Goal: Information Seeking & Learning: Check status

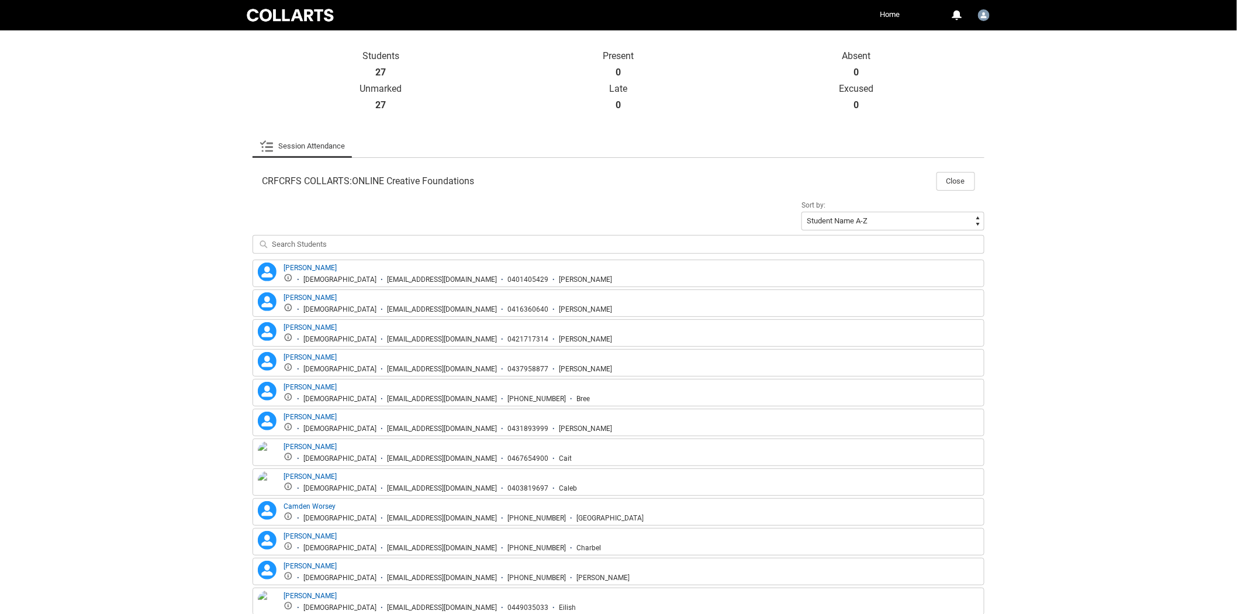
scroll to position [184, 0]
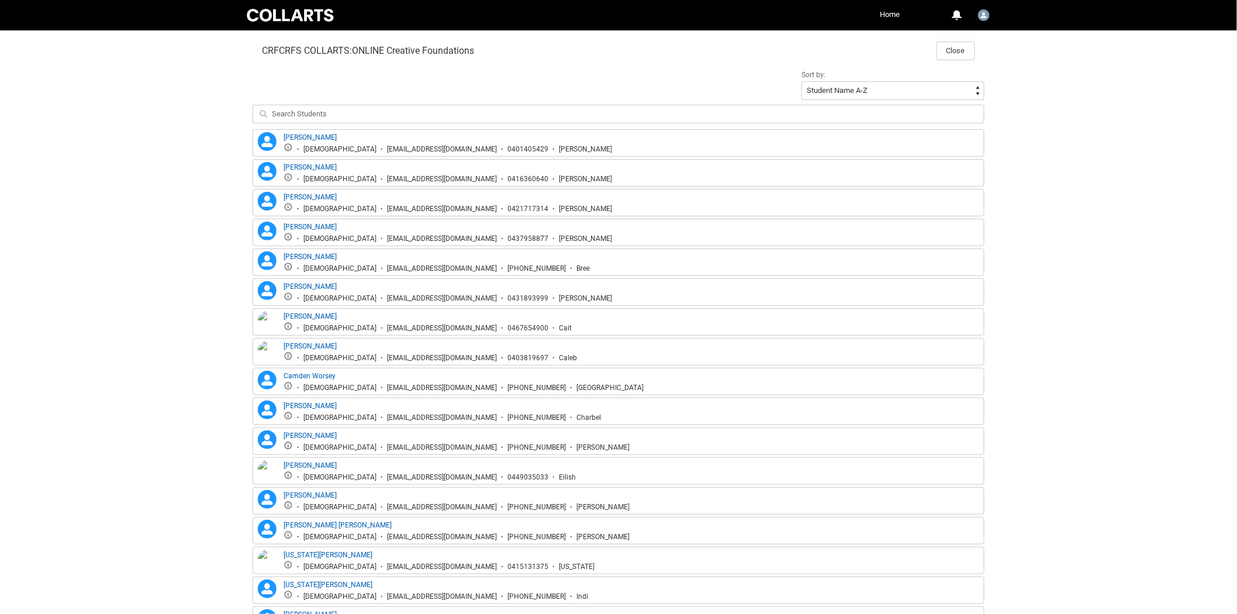
drag, startPoint x: 216, startPoint y: 377, endPoint x: 215, endPoint y: 361, distance: 16.5
click at [212, 362] on div "Skip to Main Content Collarts Education Community Home More 0 Notifications Pro…" at bounding box center [618, 311] width 1237 height 1379
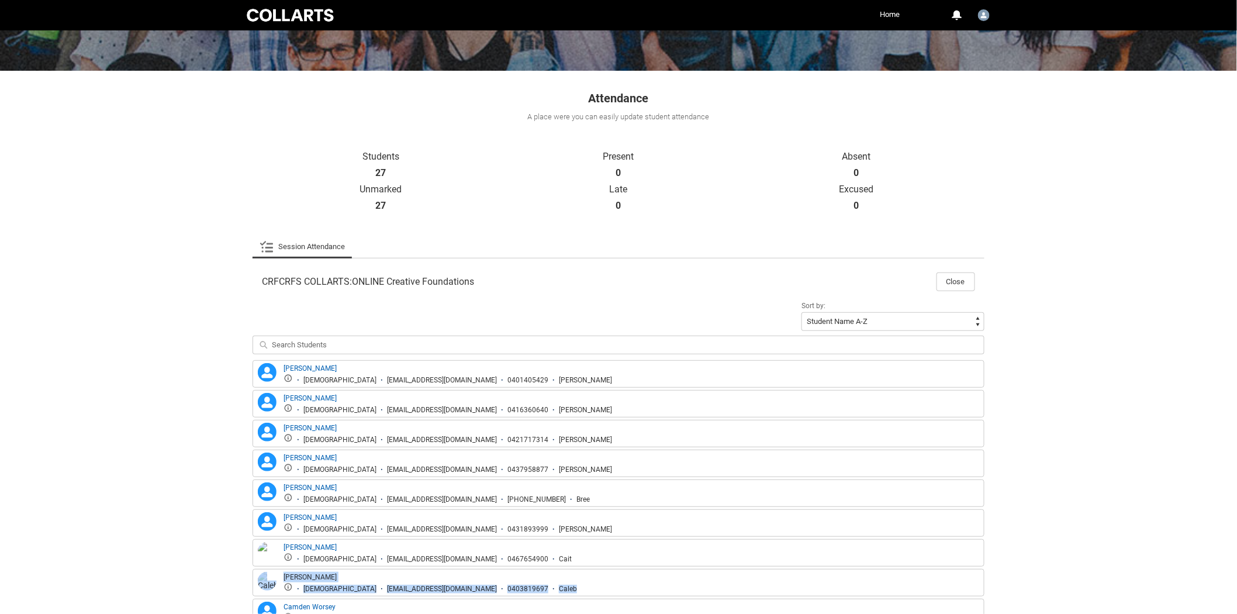
scroll to position [0, 0]
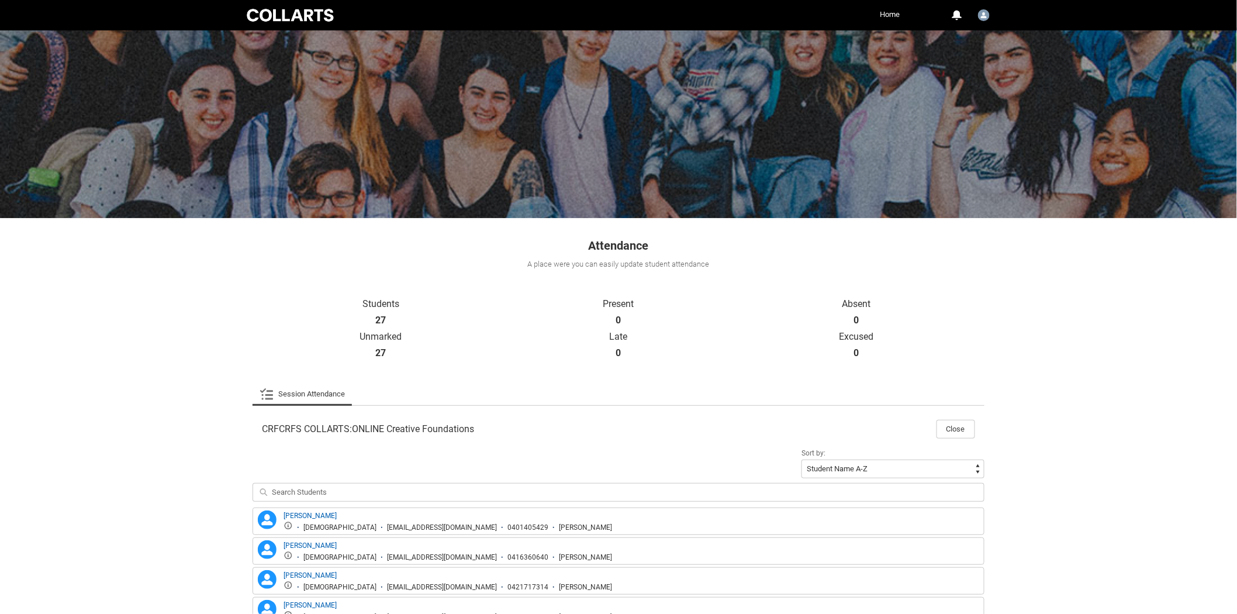
click at [890, 12] on link "Home" at bounding box center [890, 15] width 26 height 18
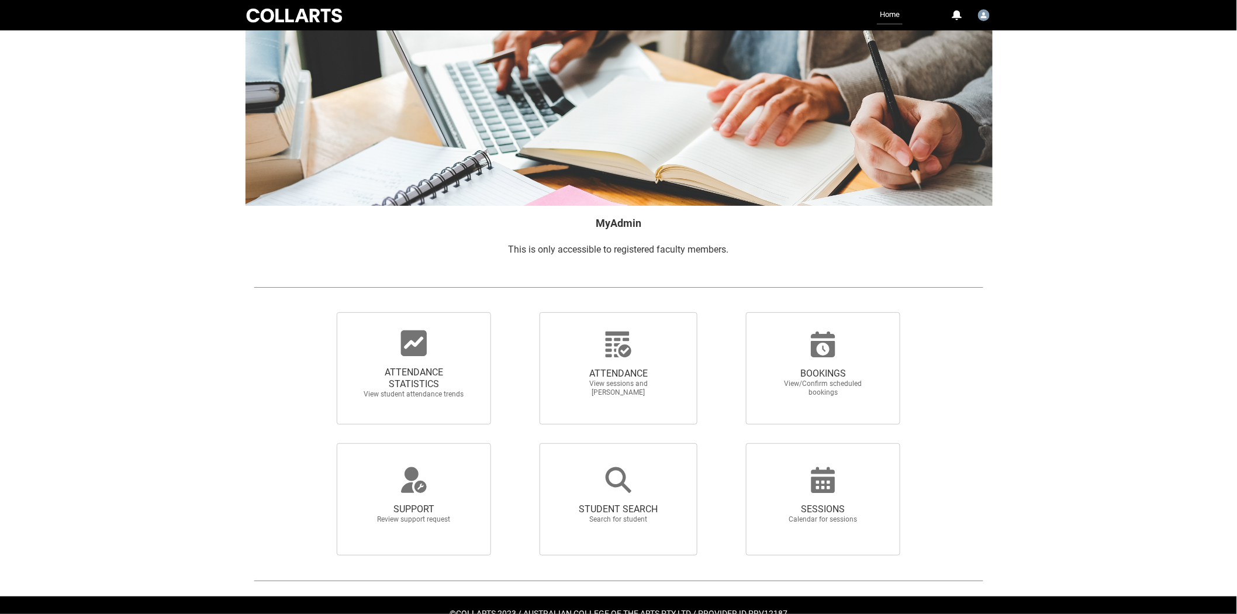
click at [398, 357] on span "ATTENDANCE STATISTICS View student attendance trends" at bounding box center [414, 382] width 112 height 51
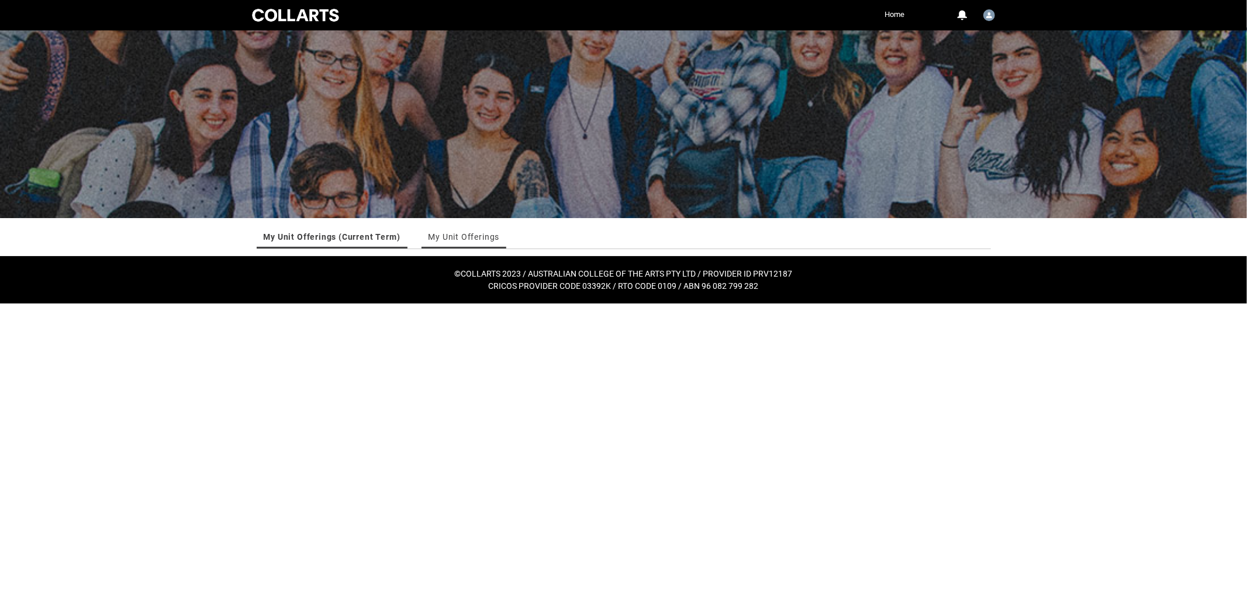
click at [474, 236] on link "My Unit Offerings" at bounding box center [463, 236] width 71 height 23
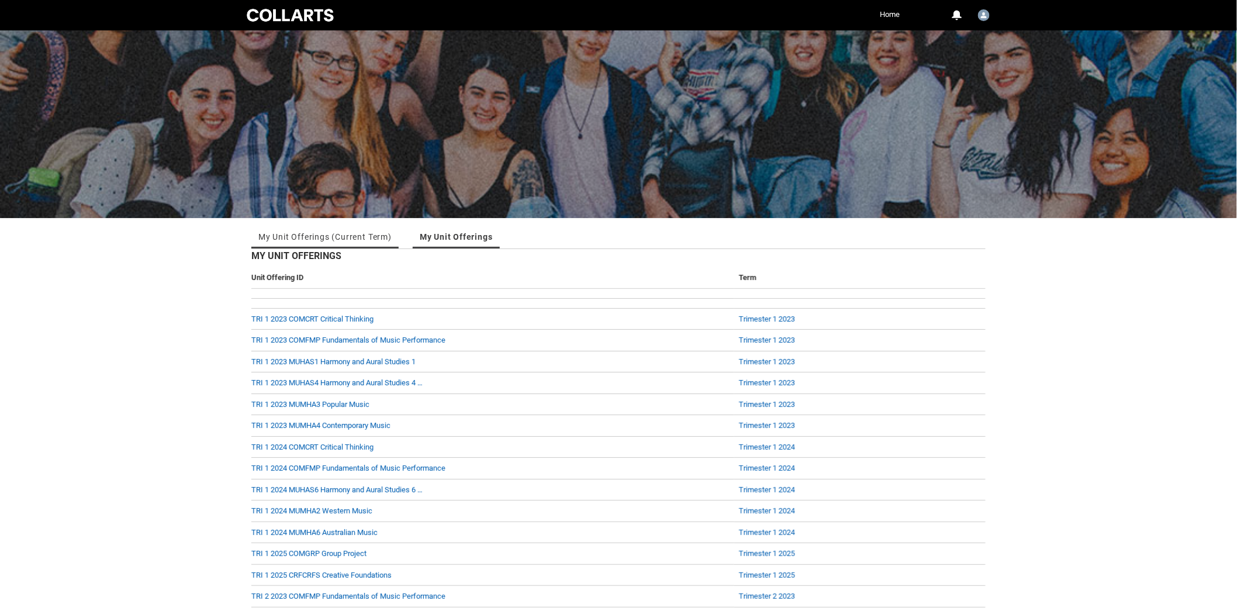
click at [288, 232] on link "My Unit Offerings (Current Term)" at bounding box center [324, 236] width 133 height 23
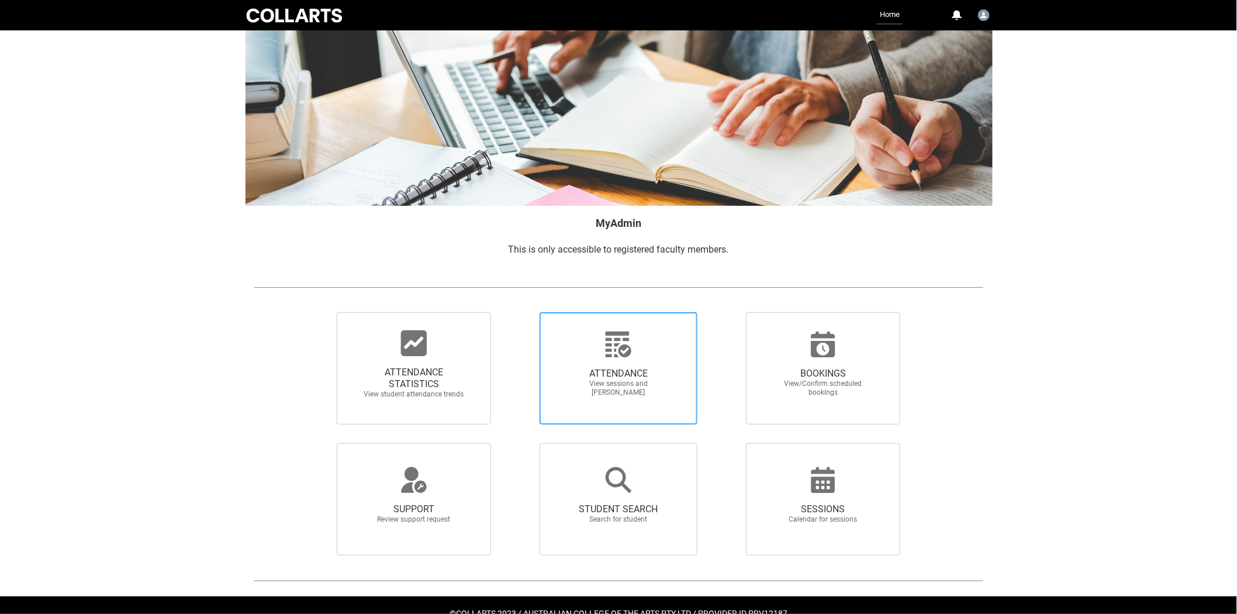
click at [626, 376] on span "ATTENDANCE" at bounding box center [618, 374] width 103 height 12
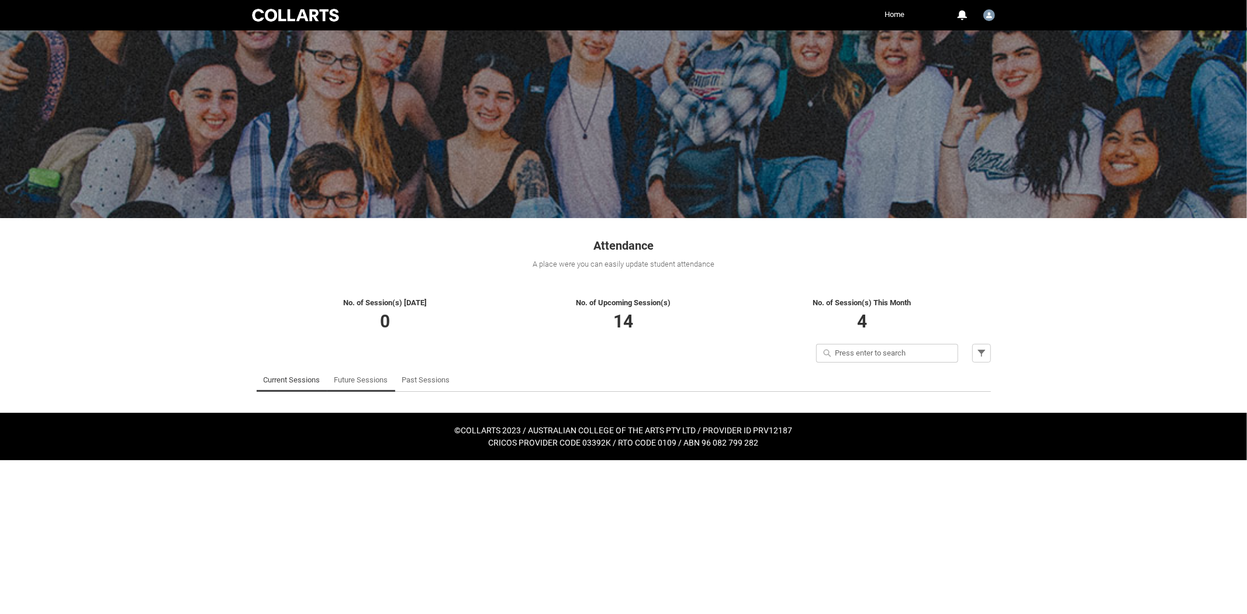
click at [362, 377] on link "Future Sessions" at bounding box center [361, 379] width 54 height 23
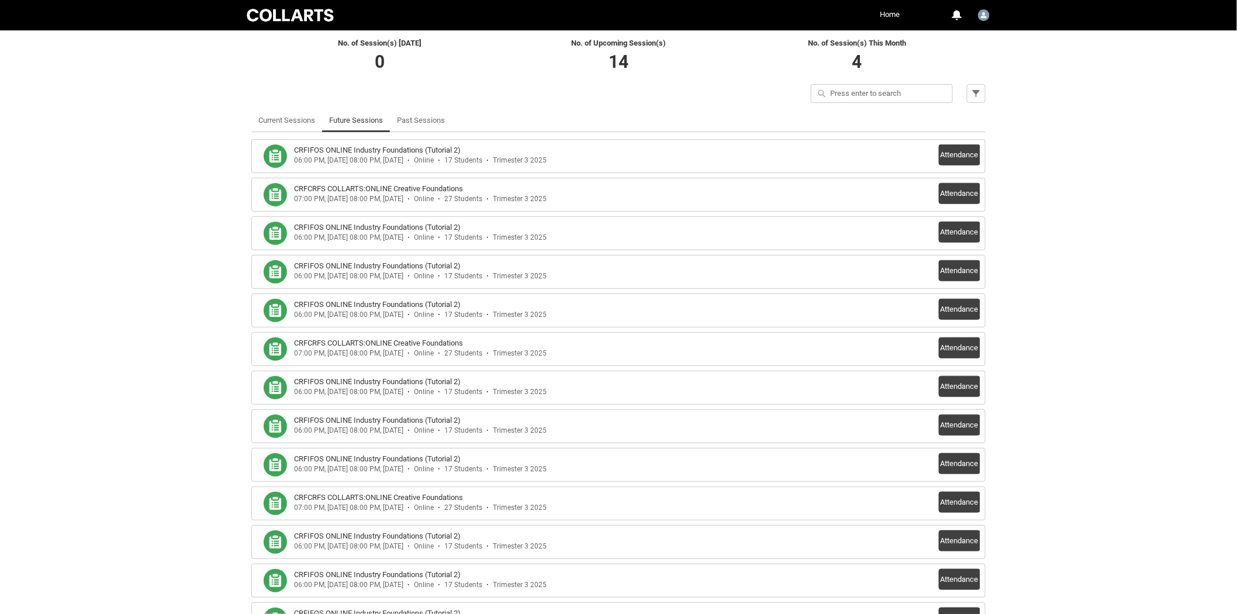
scroll to position [324, 0]
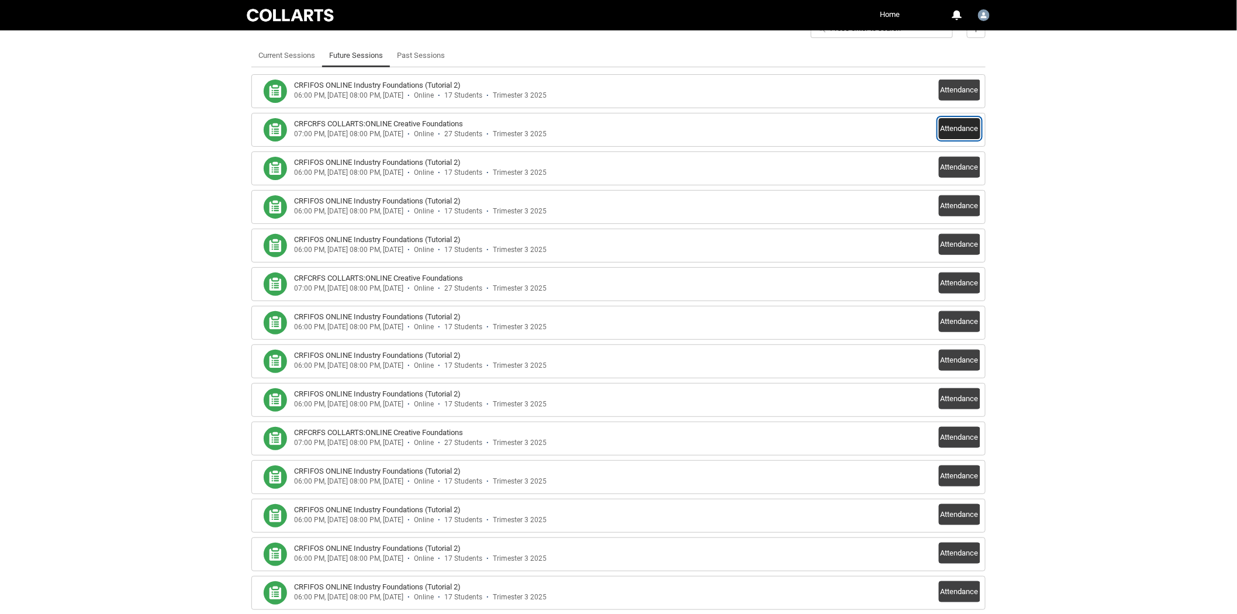
click at [949, 126] on button "Attendance" at bounding box center [959, 128] width 41 height 21
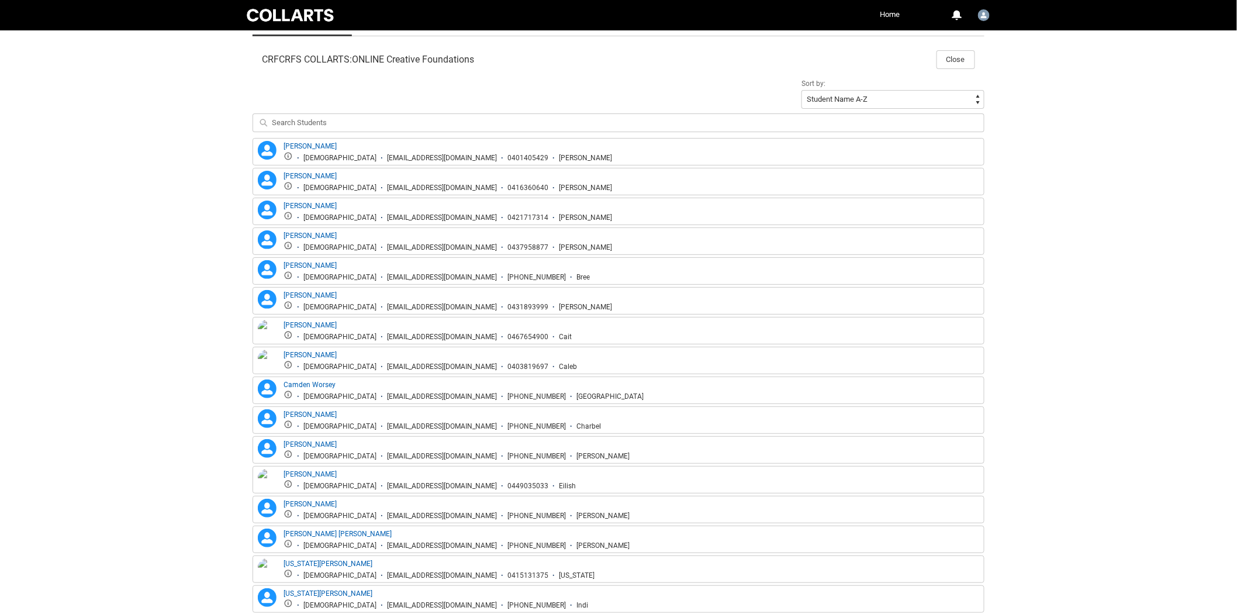
scroll to position [389, 0]
